Goal: Information Seeking & Learning: Learn about a topic

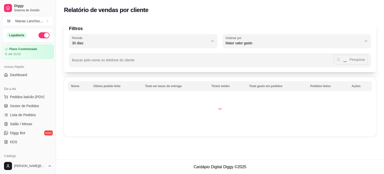
select select "30"
select select "HIGHEST_TOTAL_SPENT_WITH_ORDERS"
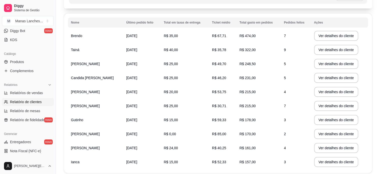
scroll to position [61, 0]
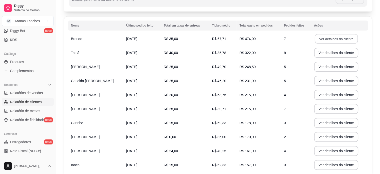
click at [328, 38] on button "Ver detalhes do cliente" at bounding box center [336, 39] width 43 height 10
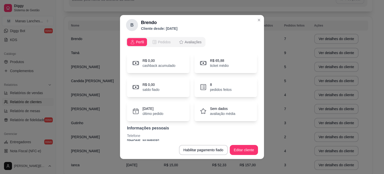
click at [149, 42] on button "Pedidos" at bounding box center [161, 42] width 25 height 8
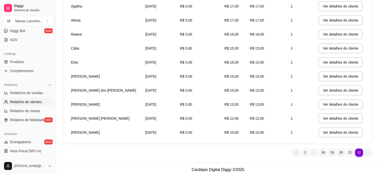
scroll to position [96, 0]
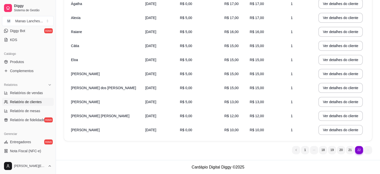
click at [367, 150] on ul "22 1 18 19 20 21 22" at bounding box center [332, 150] width 80 height 8
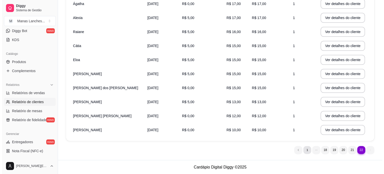
scroll to position [0, 0]
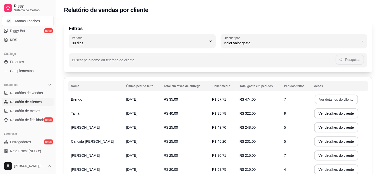
click at [322, 96] on button "Ver detalhes do cliente" at bounding box center [336, 100] width 43 height 10
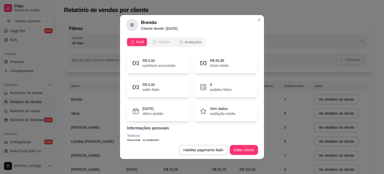
click at [163, 43] on span "Pedidos" at bounding box center [164, 42] width 13 height 5
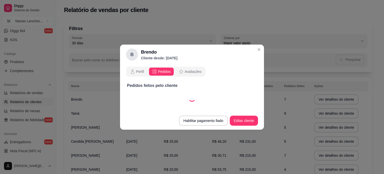
select select "30"
select select "ALL"
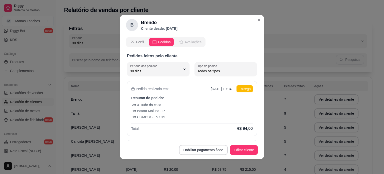
click at [179, 40] on icon "opções" at bounding box center [181, 42] width 5 height 5
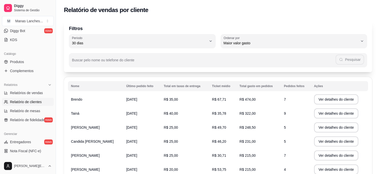
click at [230, 118] on td "R$ 35,78" at bounding box center [223, 113] width 28 height 14
click at [27, 94] on span "Relatórios de vendas" at bounding box center [26, 92] width 33 height 5
select select "ALL"
select select "0"
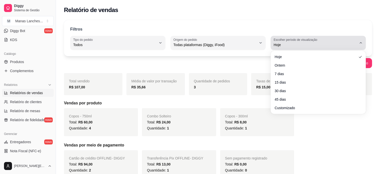
click at [360, 43] on icon "button" at bounding box center [361, 43] width 4 height 4
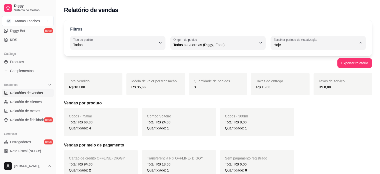
click at [309, 100] on span "45 dias" at bounding box center [316, 97] width 79 height 5
type input "45"
select select "45"
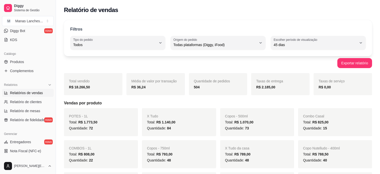
click at [53, 83] on div "Diggy Sistema de Gestão M [PERSON_NAME] ... [PERSON_NAME] Plano Customizado até…" at bounding box center [28, 87] width 56 height 174
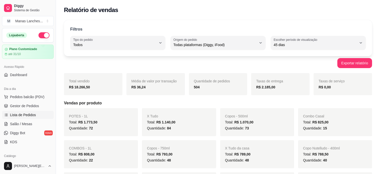
click at [17, 117] on span "Lista de Pedidos" at bounding box center [23, 114] width 26 height 5
